Goal: Information Seeking & Learning: Find specific fact

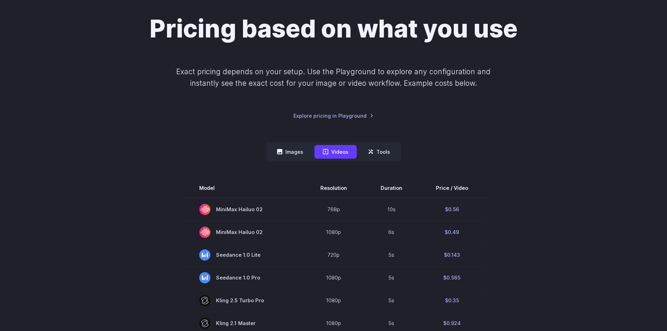
scroll to position [64, 0]
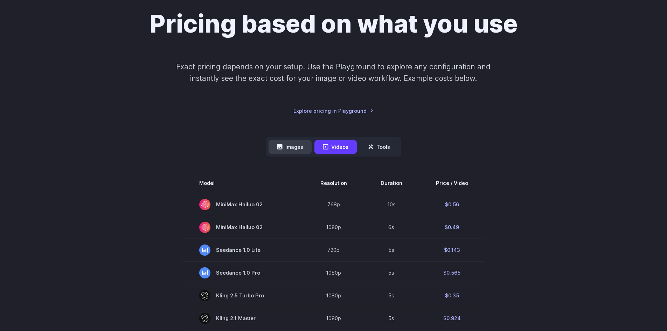
click at [290, 149] on button "Images" at bounding box center [290, 147] width 43 height 14
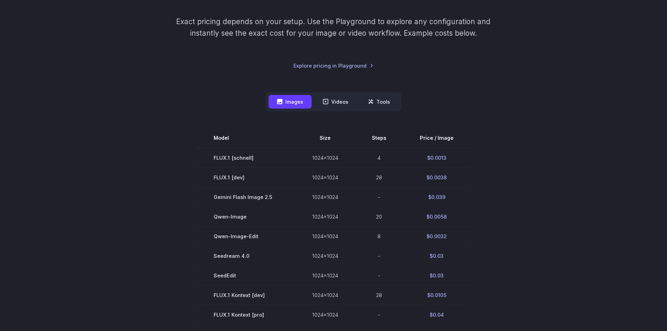
scroll to position [110, 0]
click at [346, 103] on button "Videos" at bounding box center [335, 100] width 42 height 14
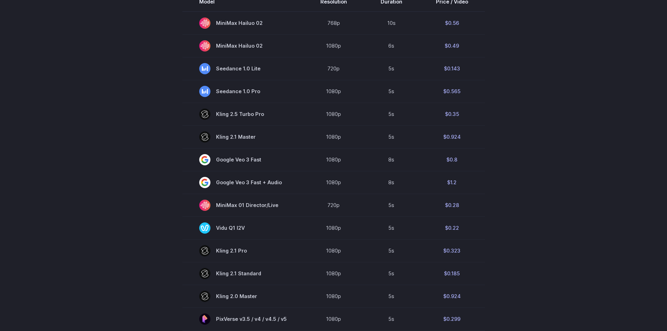
scroll to position [257, 0]
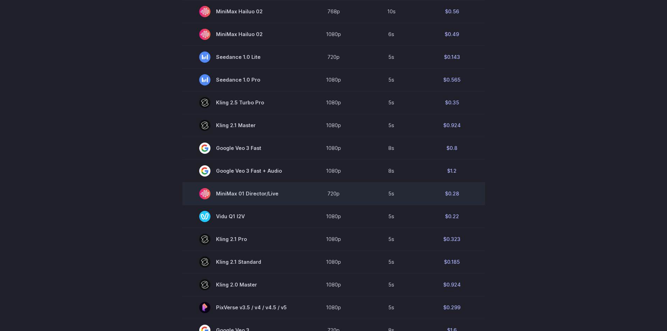
drag, startPoint x: 285, startPoint y: 195, endPoint x: 281, endPoint y: 196, distance: 4.2
click at [281, 196] on span "MiniMax 01 Director/Live" at bounding box center [243, 193] width 88 height 11
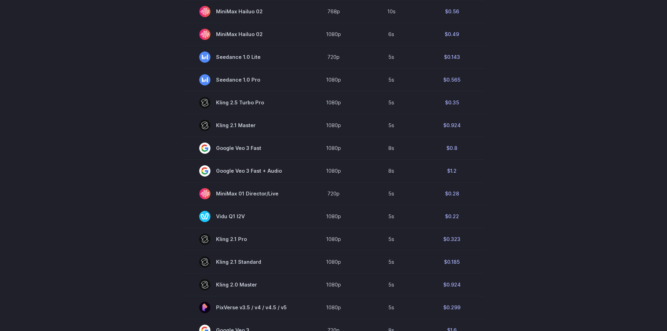
click at [79, 203] on div "Pricing based on what you use Exact pricing depends on your setup. Use the Play…" at bounding box center [333, 163] width 667 height 760
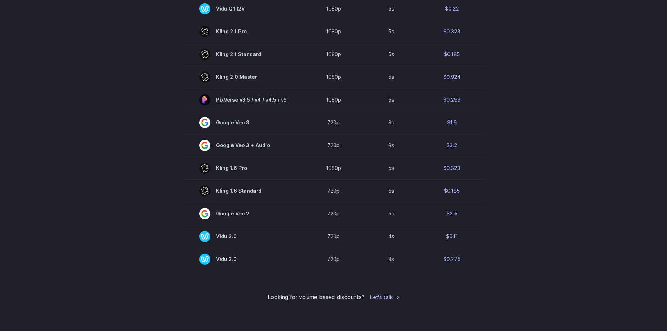
scroll to position [467, 0]
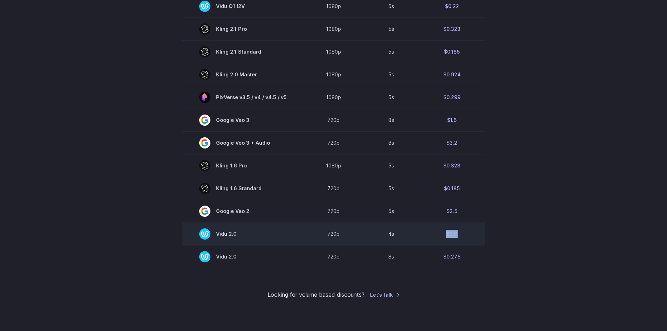
drag, startPoint x: 456, startPoint y: 235, endPoint x: 445, endPoint y: 234, distance: 11.3
click at [445, 234] on td "$0.11" at bounding box center [452, 233] width 66 height 23
click at [453, 234] on td "$0.11" at bounding box center [452, 233] width 66 height 23
drag, startPoint x: 460, startPoint y: 236, endPoint x: 448, endPoint y: 235, distance: 12.3
click at [448, 235] on td "$0.11" at bounding box center [452, 233] width 66 height 23
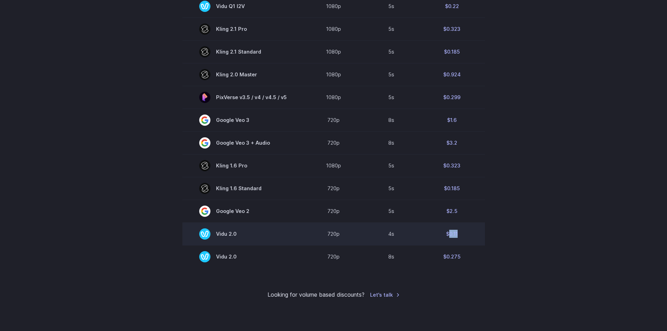
copy td "0.11"
click at [241, 234] on span "Vidu 2.0" at bounding box center [243, 233] width 88 height 11
click at [237, 233] on span "Vidu 2.0" at bounding box center [243, 233] width 88 height 11
copy span "Vidu 2.0"
